Goal: Task Accomplishment & Management: Manage account settings

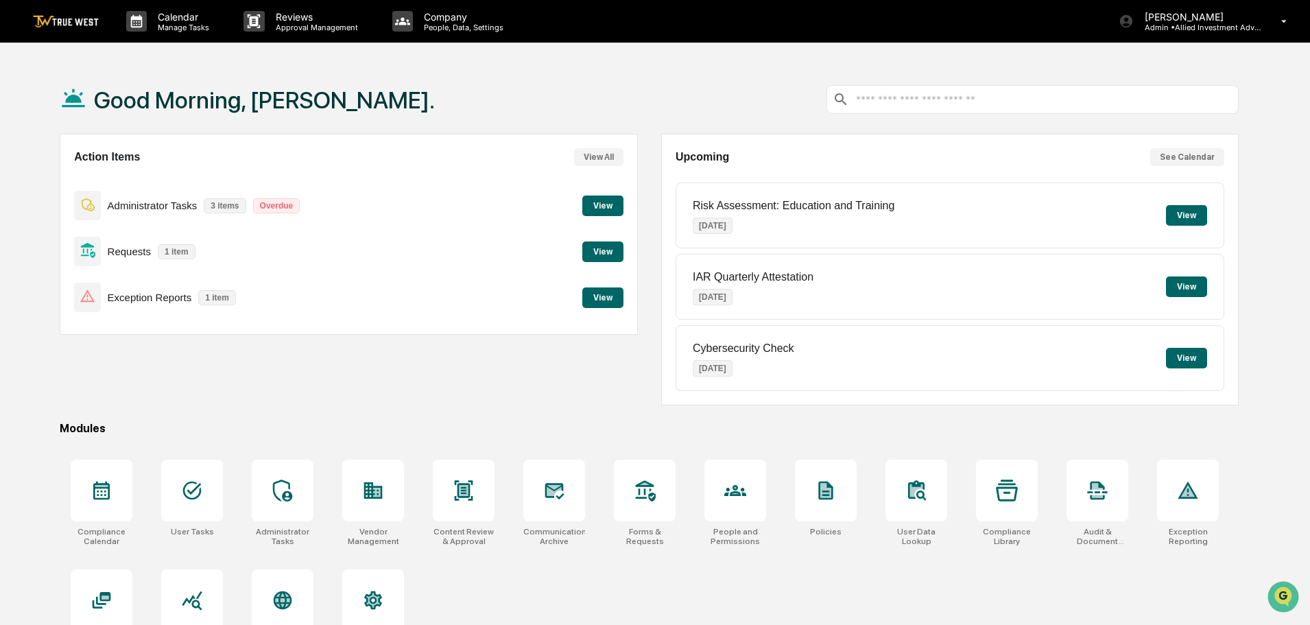
click at [600, 255] on button "View" at bounding box center [602, 251] width 41 height 21
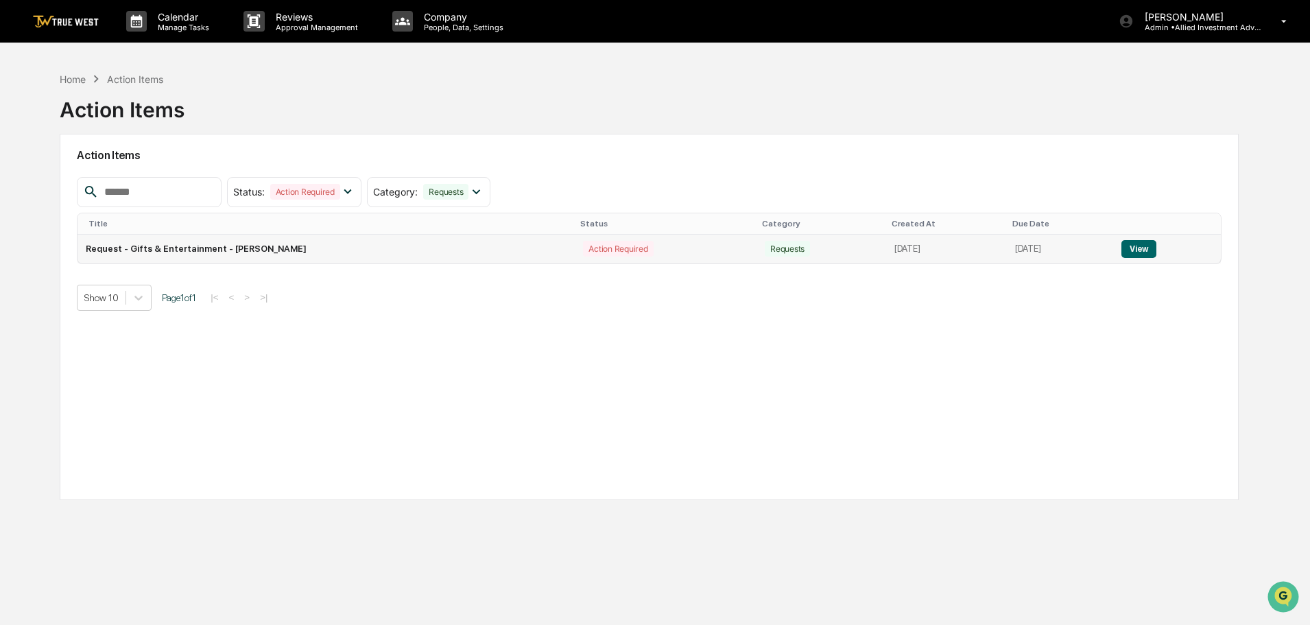
click at [1149, 244] on button "View" at bounding box center [1138, 249] width 35 height 18
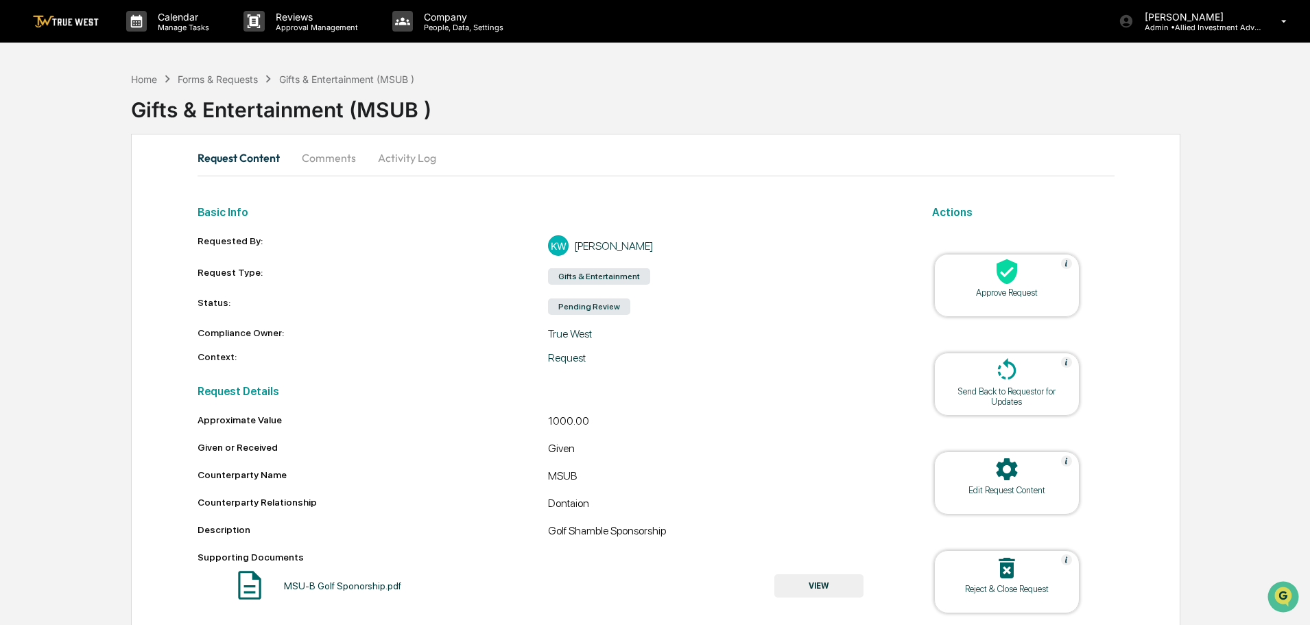
scroll to position [53, 0]
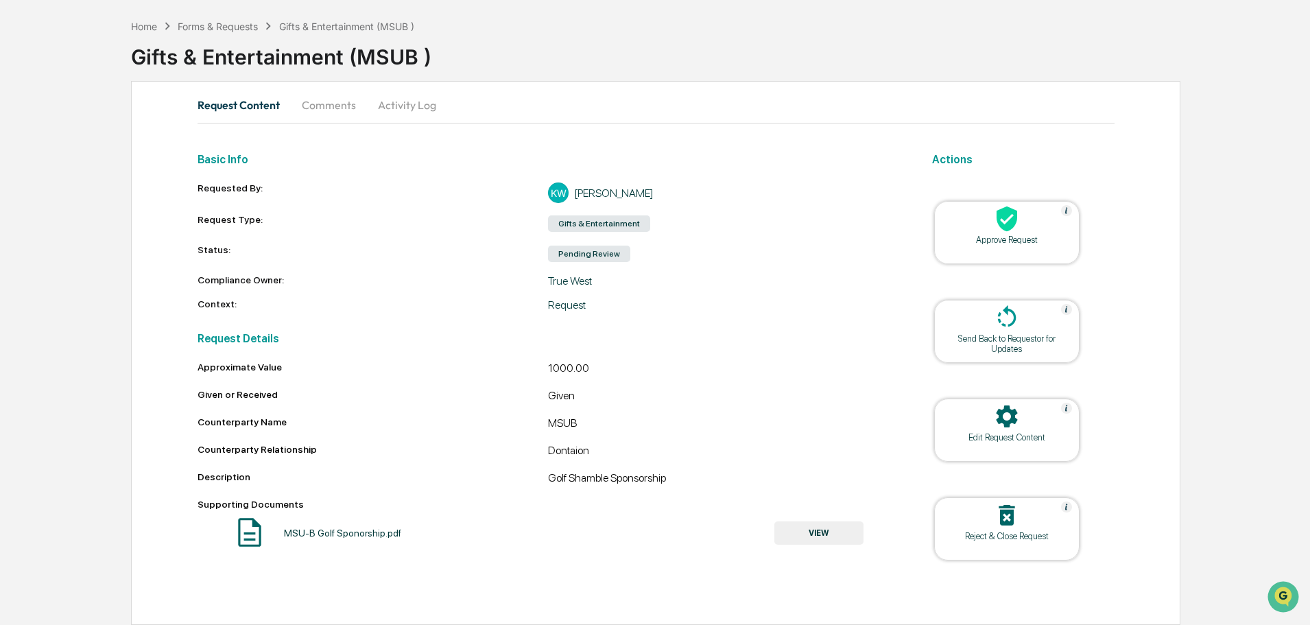
click at [808, 531] on button "VIEW" at bounding box center [818, 532] width 89 height 23
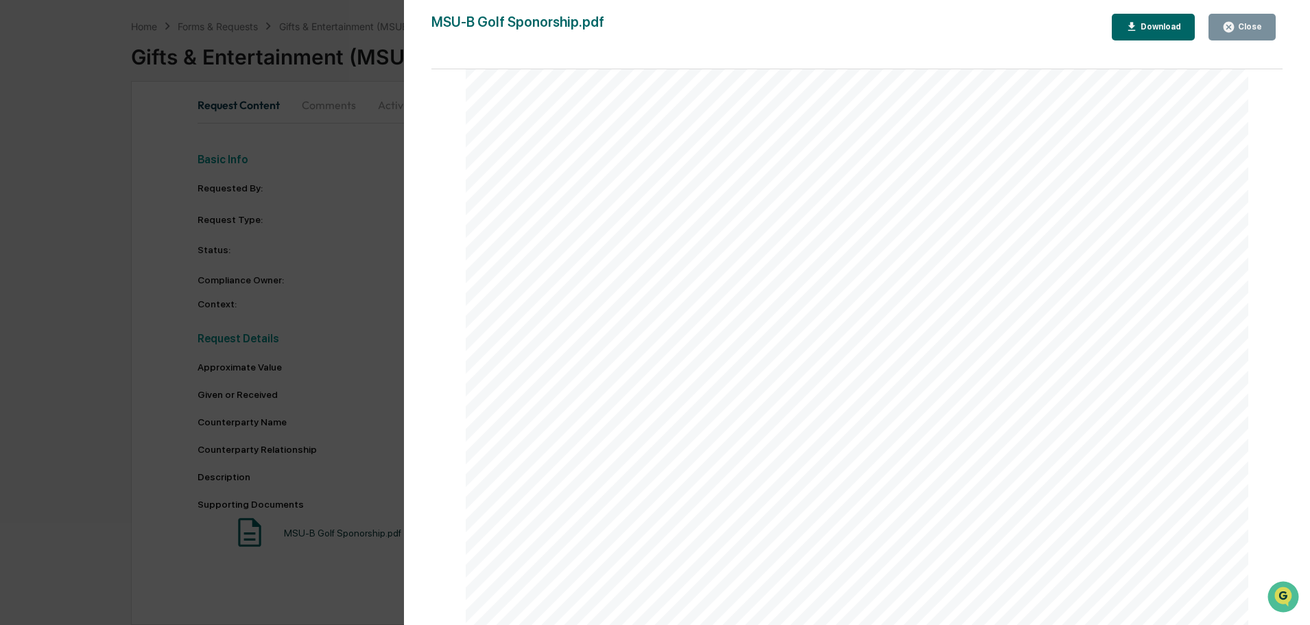
scroll to position [69, 0]
click at [337, 206] on div "Version History [DATE] 06:32 PM [PERSON_NAME] MSU-B Golf Sponorship.pdf Close D…" at bounding box center [655, 312] width 1310 height 625
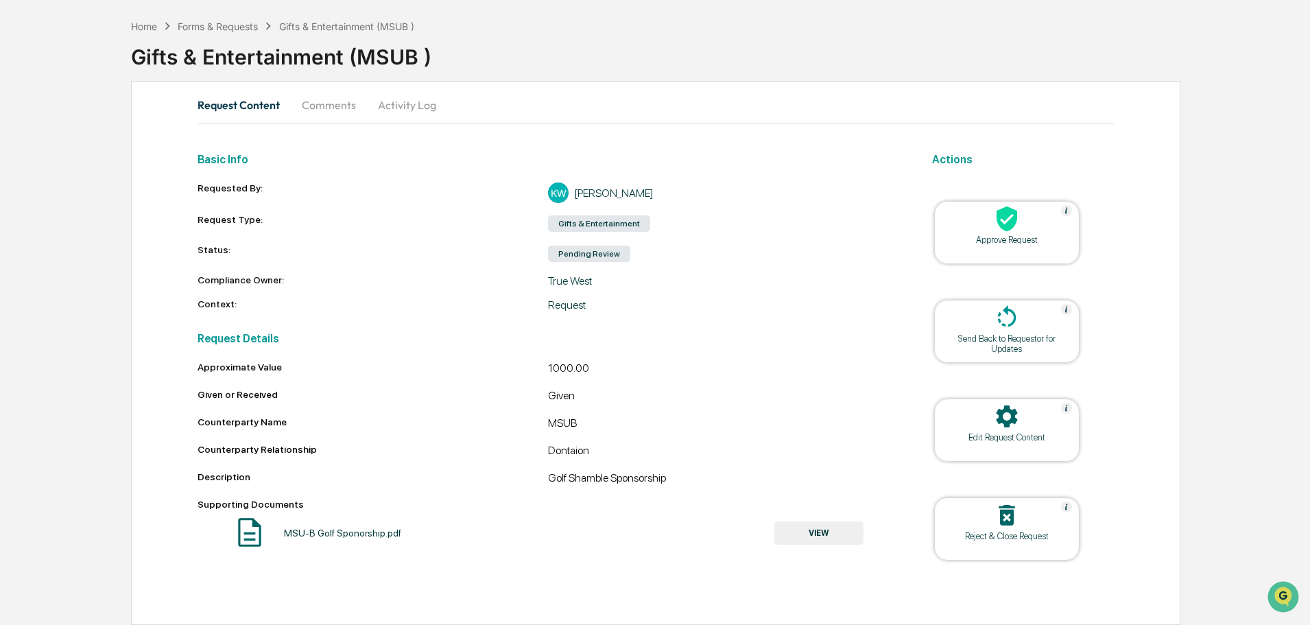
click at [1009, 224] on icon at bounding box center [1006, 218] width 21 height 25
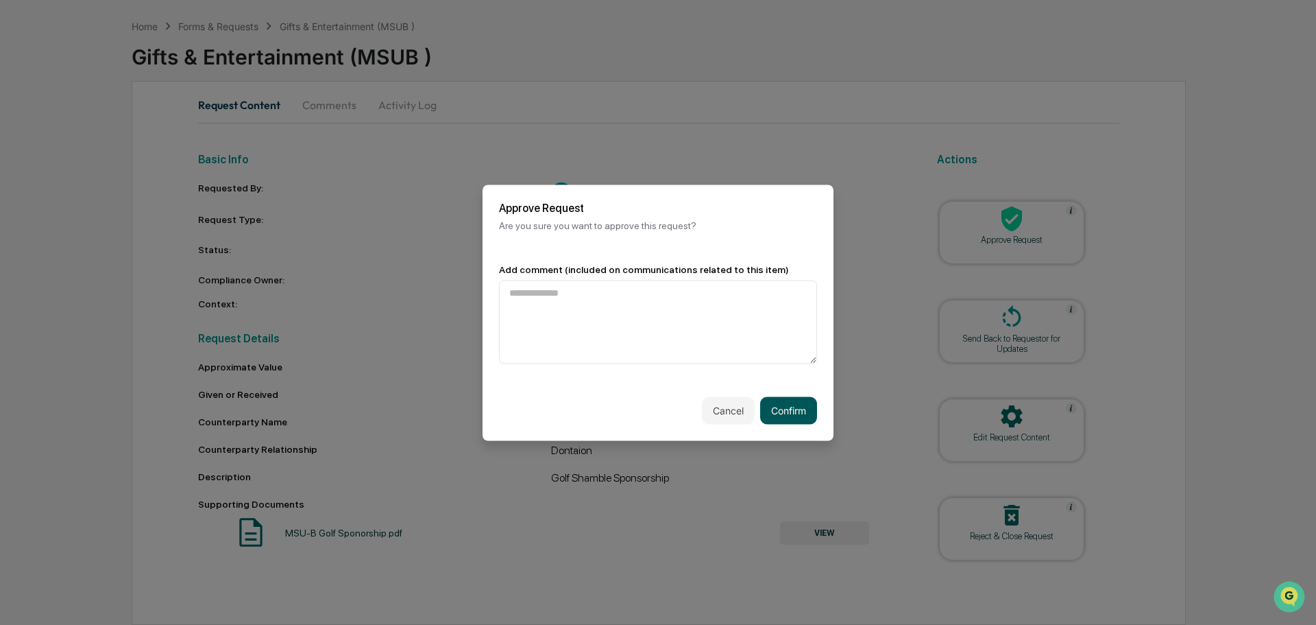
click at [781, 412] on button "Confirm" at bounding box center [788, 409] width 57 height 27
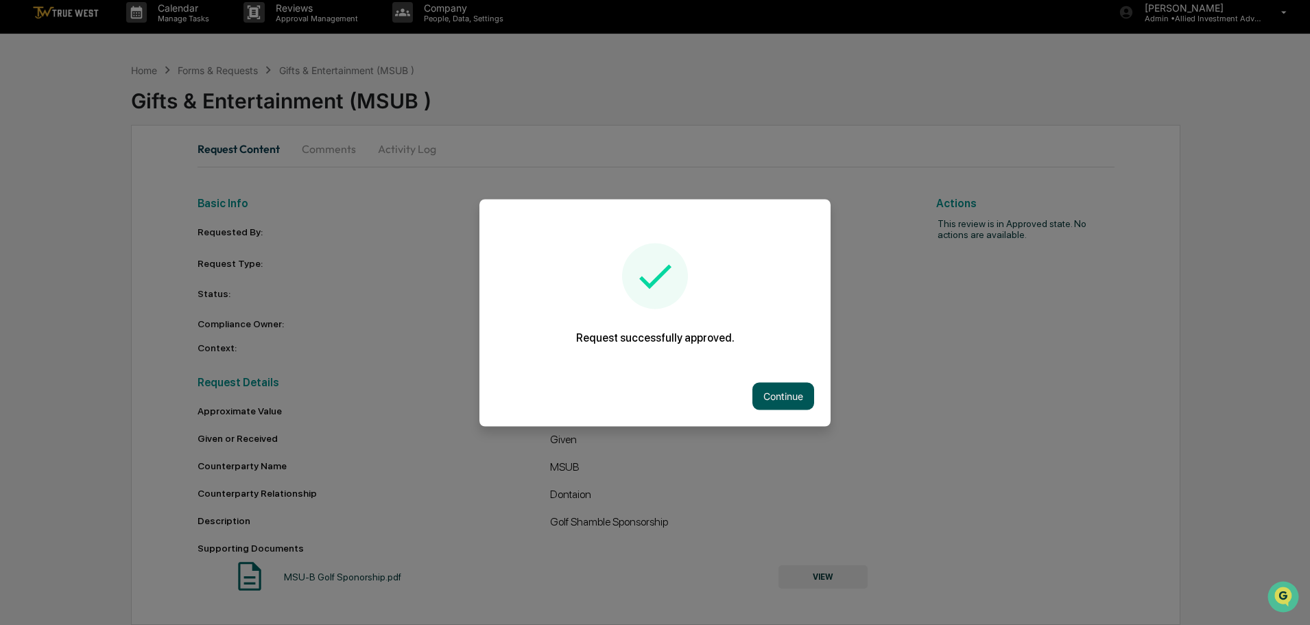
click at [791, 392] on button "Continue" at bounding box center [783, 395] width 62 height 27
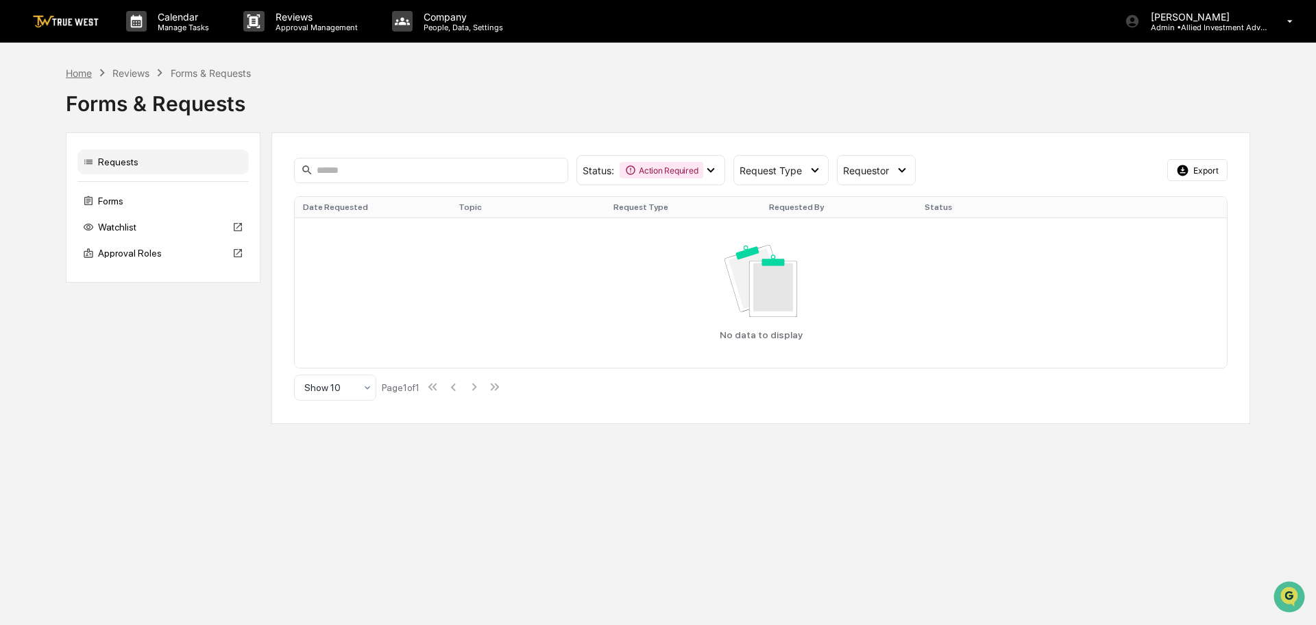
click at [72, 70] on div "Home" at bounding box center [79, 73] width 26 height 12
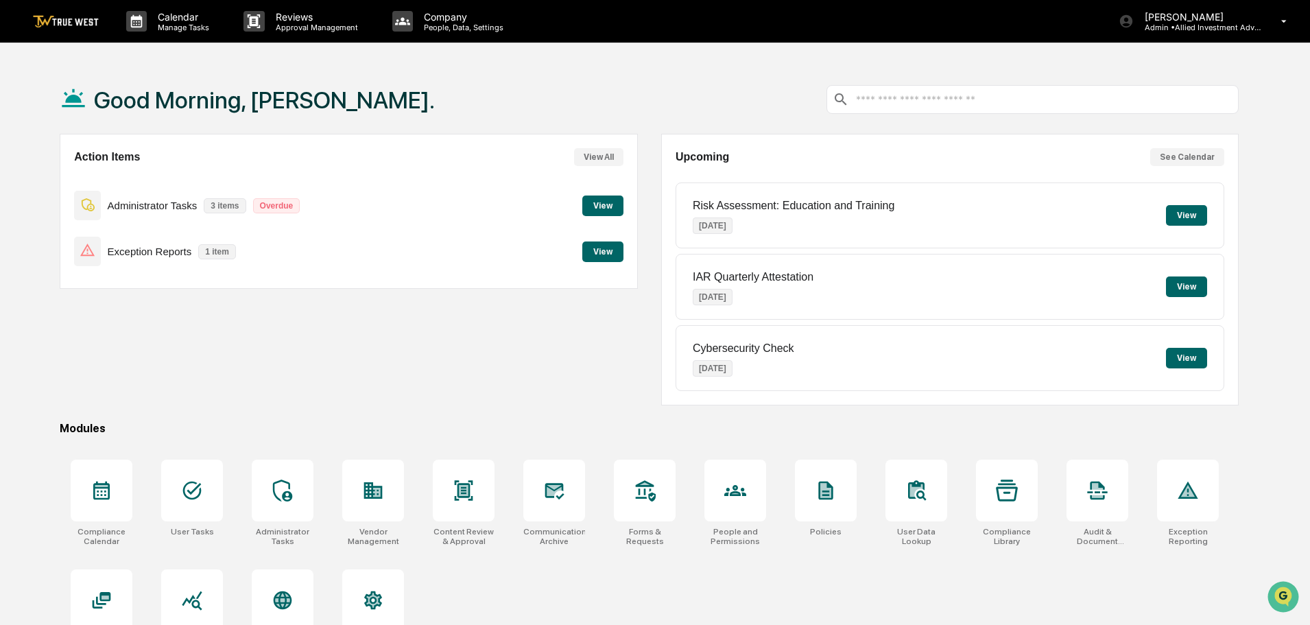
click at [601, 252] on button "View" at bounding box center [602, 251] width 41 height 21
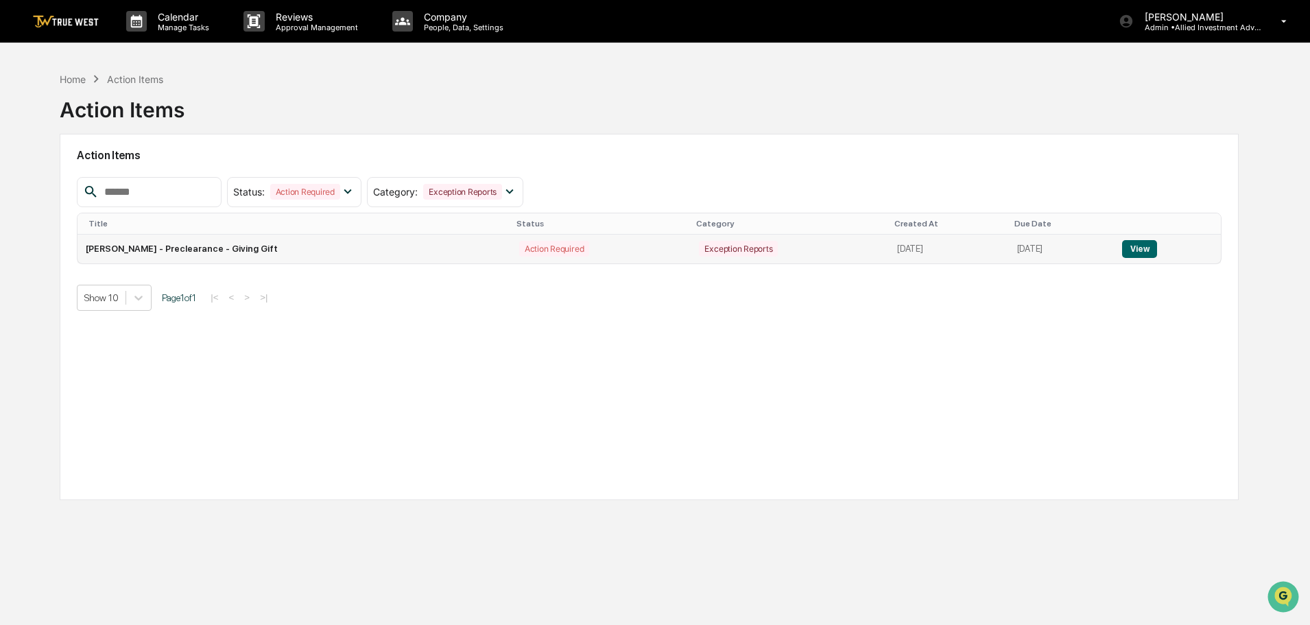
click at [1151, 248] on button "View" at bounding box center [1139, 249] width 35 height 18
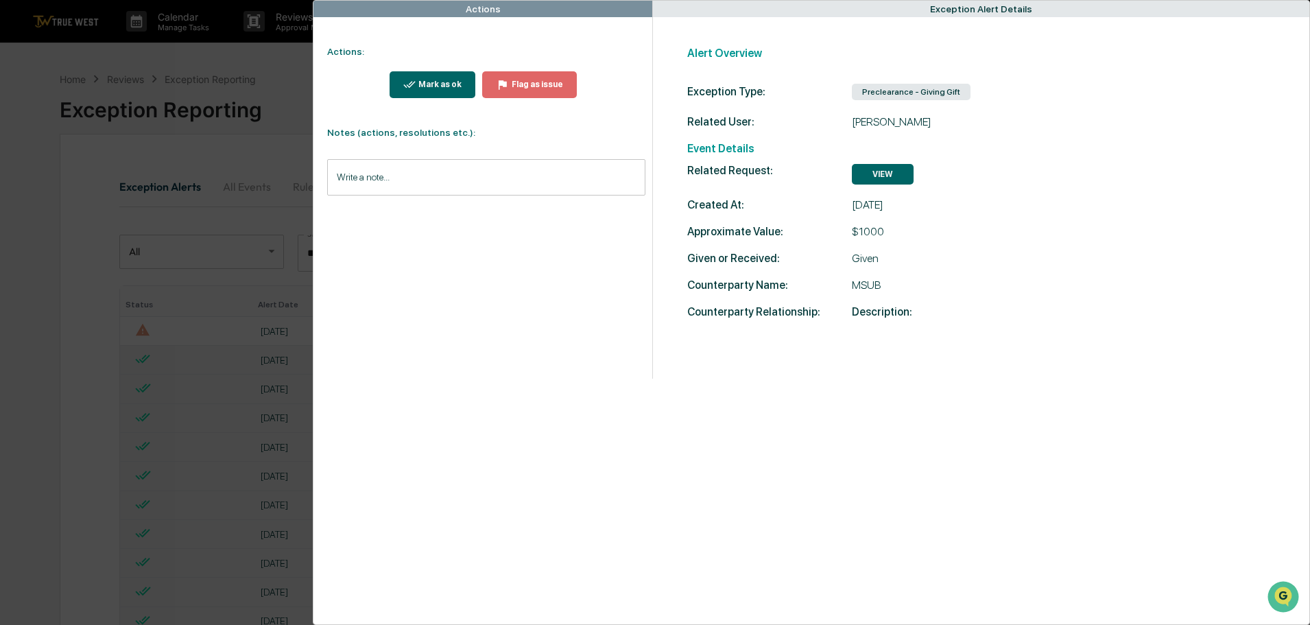
click at [430, 84] on div "Mark as ok" at bounding box center [439, 85] width 46 height 10
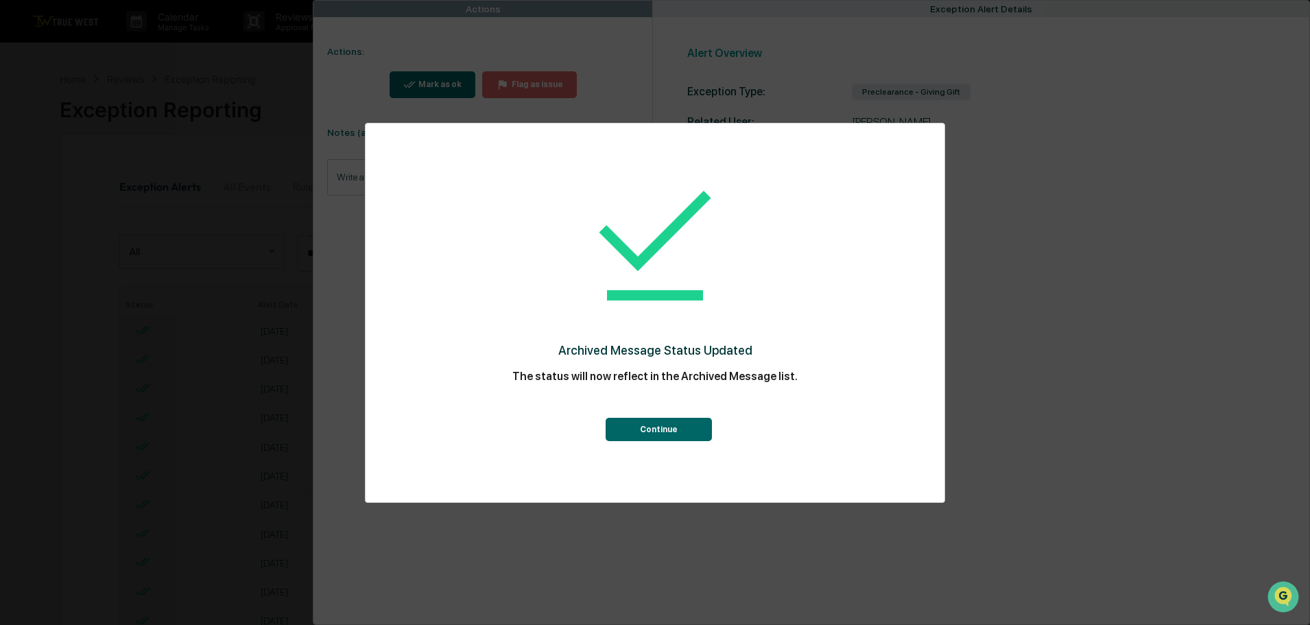
click at [664, 431] on button "Continue" at bounding box center [658, 429] width 106 height 23
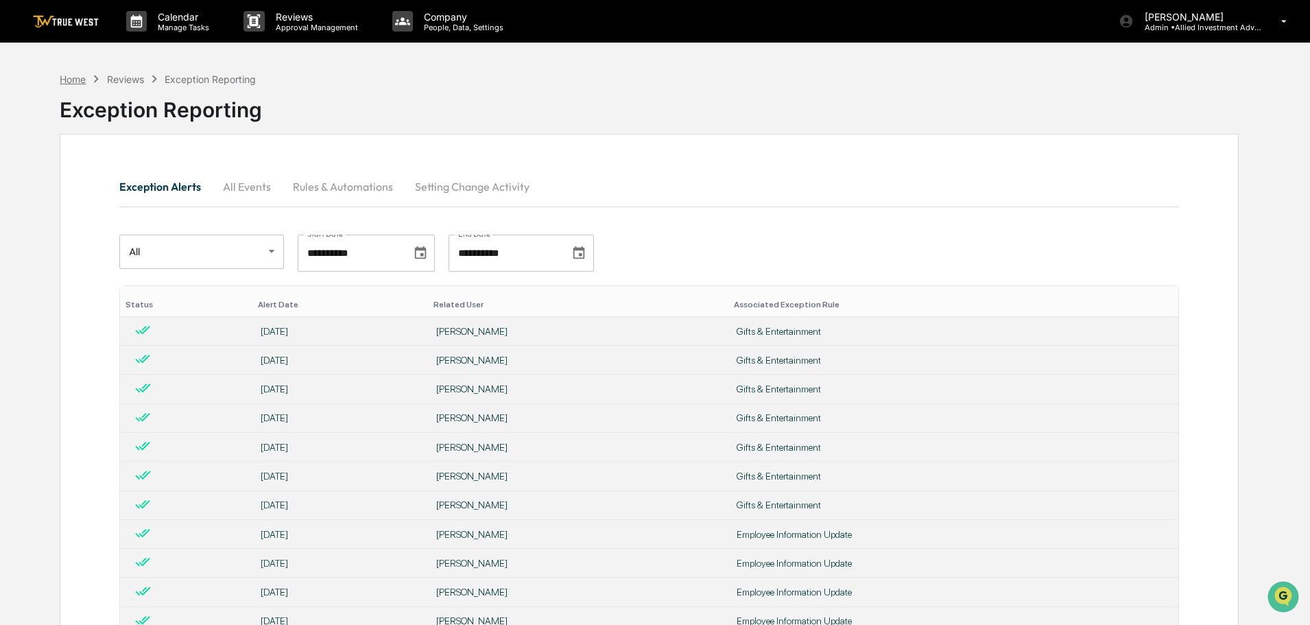
click at [67, 79] on div "Home" at bounding box center [73, 79] width 26 height 12
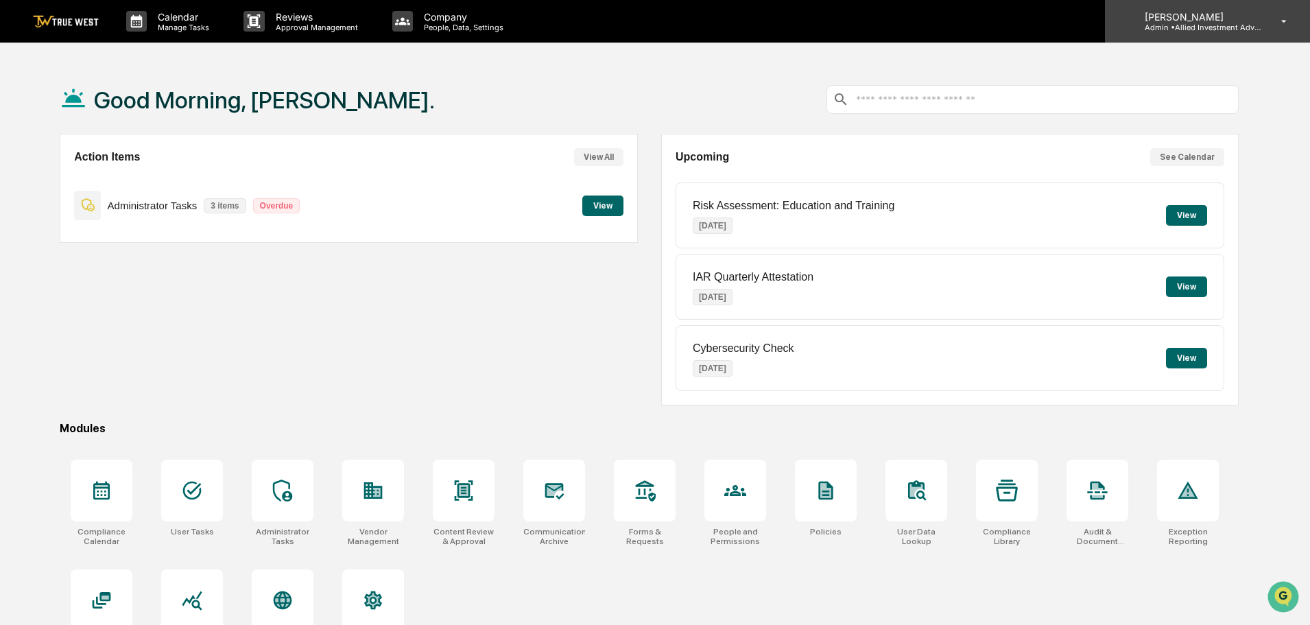
click at [1196, 27] on p "Admin • Allied Investment Advisors" at bounding box center [1197, 28] width 128 height 10
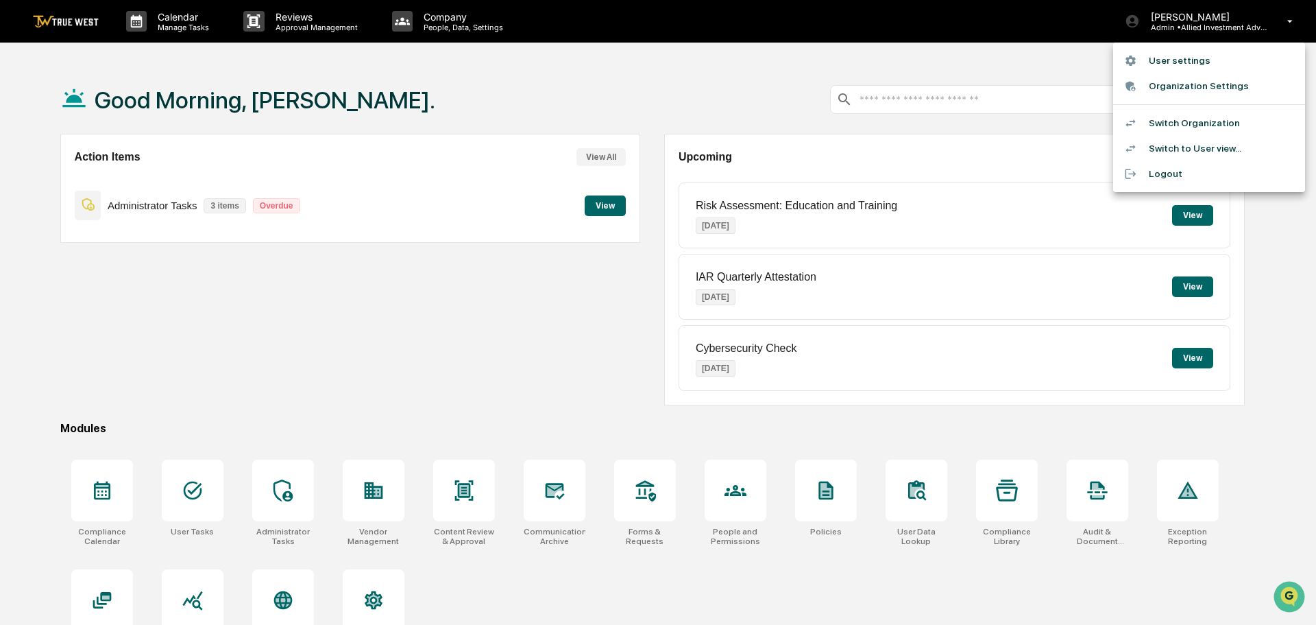
click at [1192, 120] on li "Switch Organization" at bounding box center [1210, 122] width 192 height 25
